Goal: Task Accomplishment & Management: Complete application form

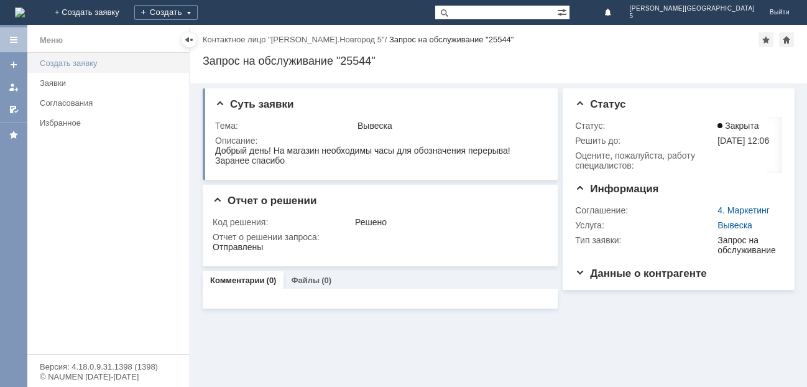
click at [88, 62] on div "Создать заявку" at bounding box center [111, 62] width 142 height 9
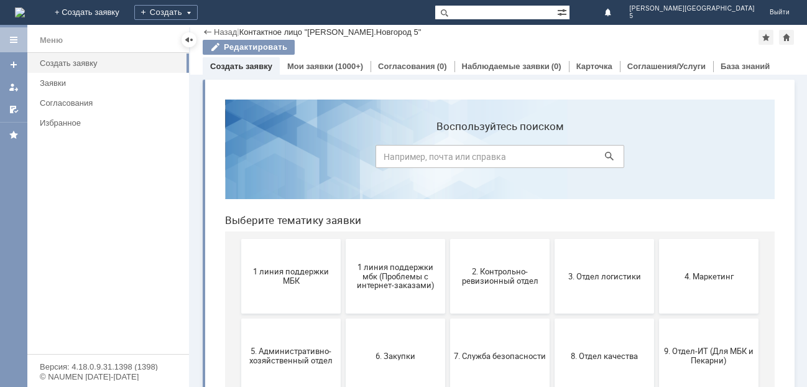
scroll to position [187, 0]
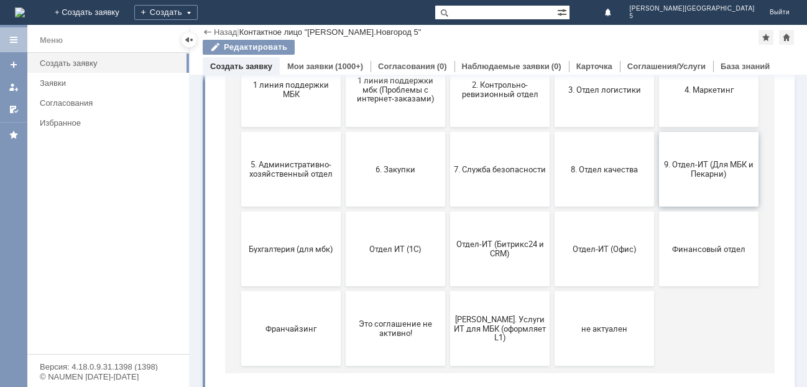
click at [707, 170] on span "9. Отдел-ИТ (Для МБК и Пекарни)" at bounding box center [709, 169] width 92 height 19
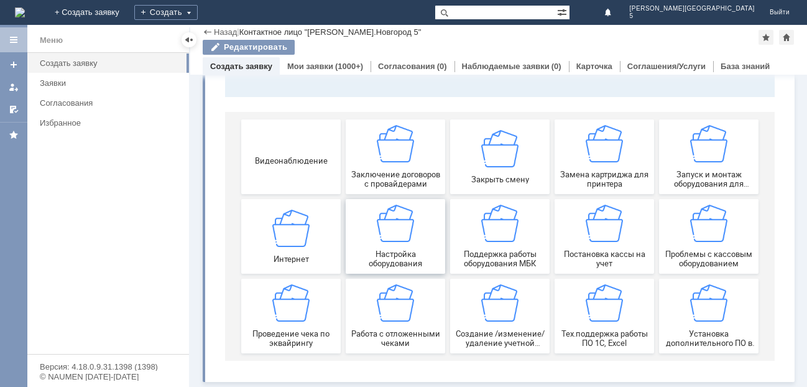
scroll to position [122, 0]
click at [589, 165] on div "Замена картриджа для принтера" at bounding box center [605, 156] width 92 height 63
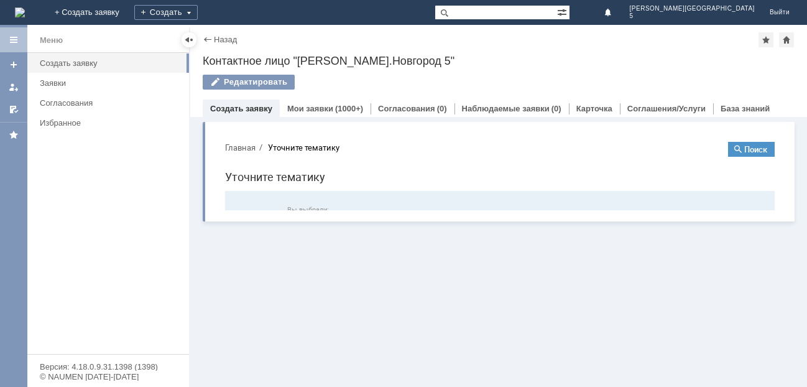
scroll to position [0, 0]
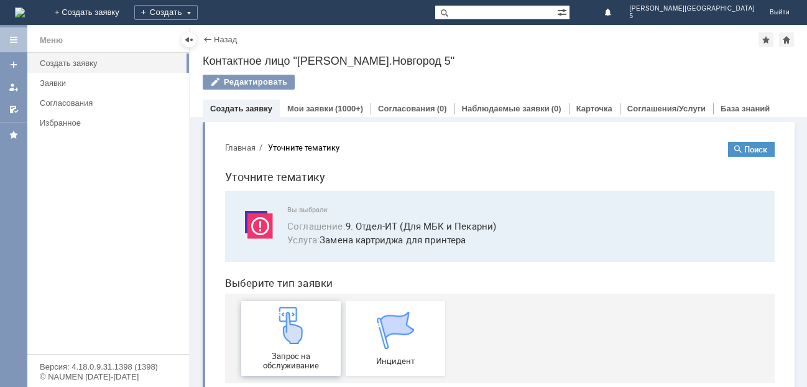
click at [315, 324] on div "Запрос на обслуживание" at bounding box center [291, 338] width 92 height 63
